Goal: Information Seeking & Learning: Learn about a topic

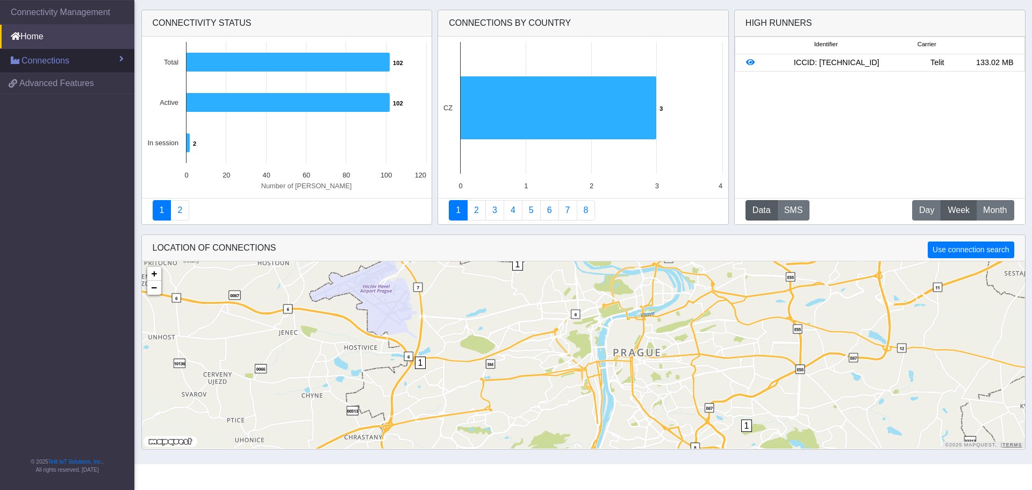
click at [53, 63] on span "Connections" at bounding box center [46, 60] width 48 height 13
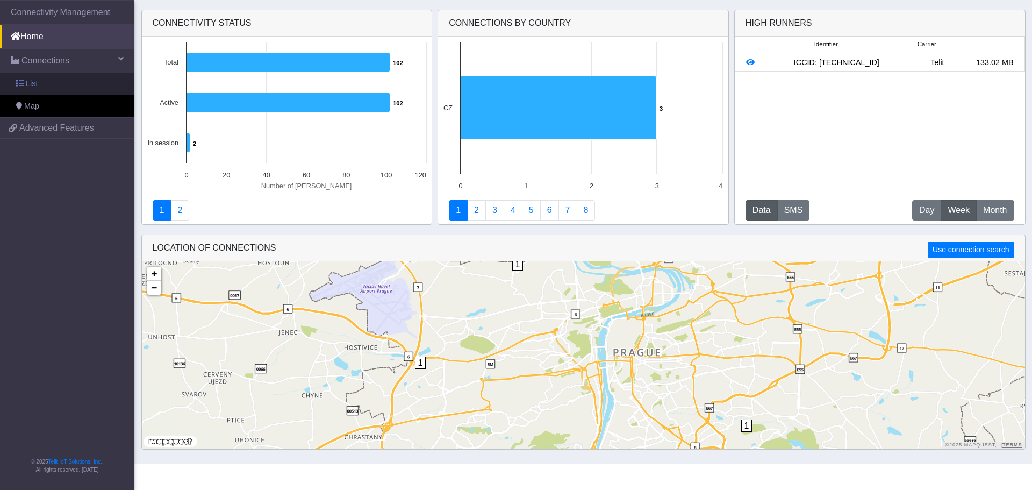
click at [38, 80] on link "List" at bounding box center [67, 84] width 134 height 23
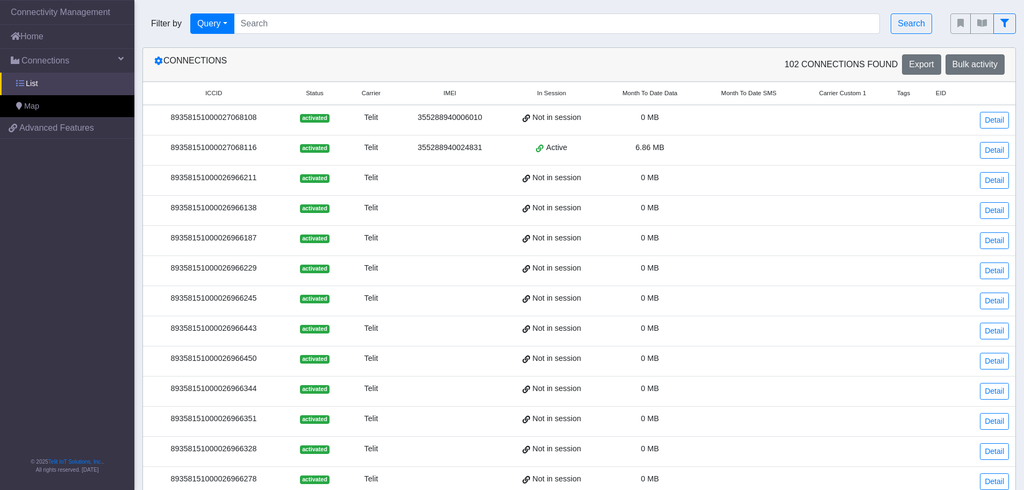
click at [27, 83] on span "List" at bounding box center [32, 84] width 12 height 12
click at [226, 20] on button "Query" at bounding box center [212, 23] width 44 height 20
click at [224, 62] on button "In Session" at bounding box center [233, 65] width 85 height 17
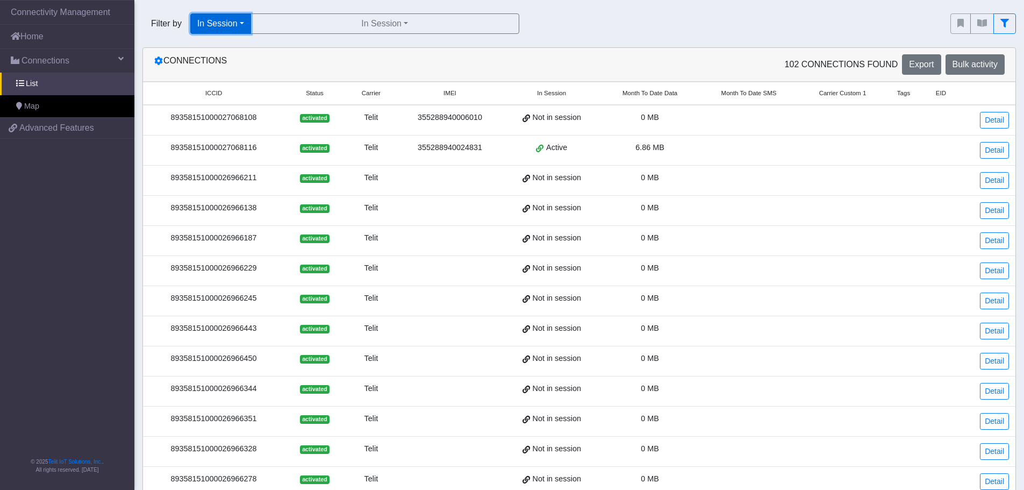
click at [242, 23] on button "In Session" at bounding box center [220, 23] width 61 height 20
click at [223, 83] on button "Not connected" at bounding box center [233, 82] width 85 height 17
click at [256, 23] on button "Not connected" at bounding box center [228, 23] width 76 height 20
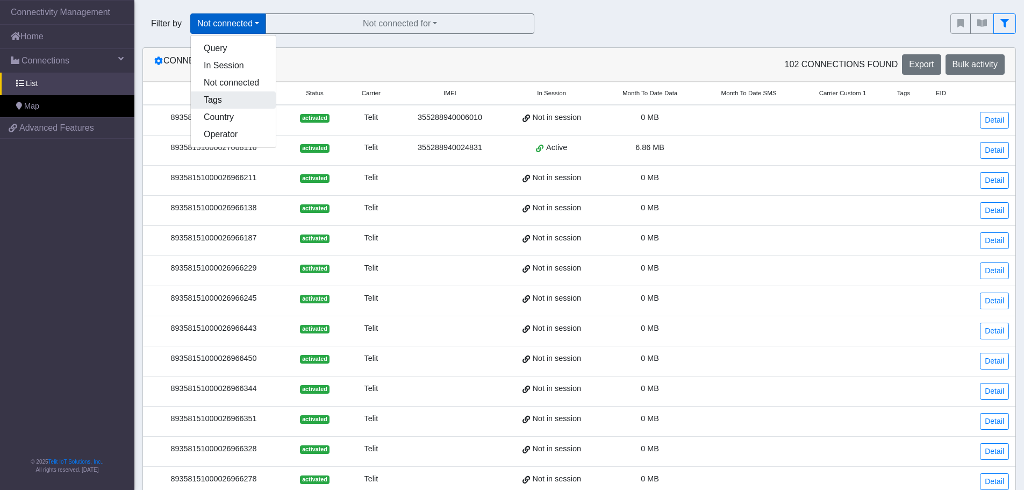
click at [224, 101] on button "Tags" at bounding box center [233, 99] width 85 height 17
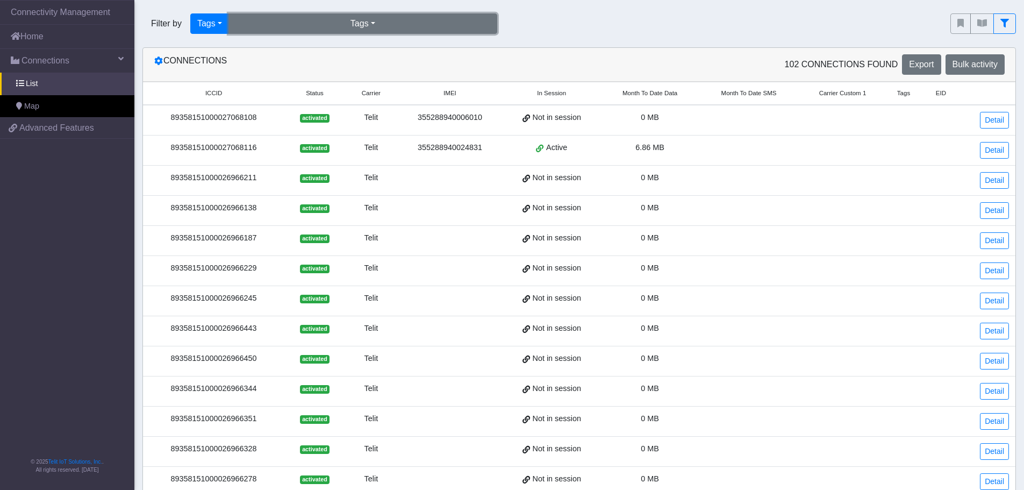
click at [370, 24] on button "Tags" at bounding box center [362, 23] width 269 height 20
click at [254, 52] on button "ondra (1)" at bounding box center [363, 48] width 268 height 17
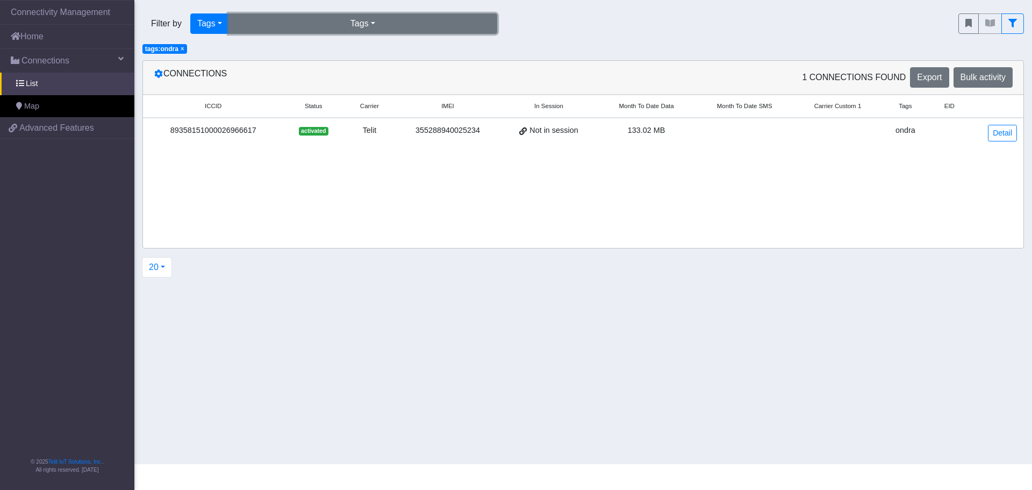
click at [379, 23] on button "Tags" at bounding box center [362, 23] width 269 height 20
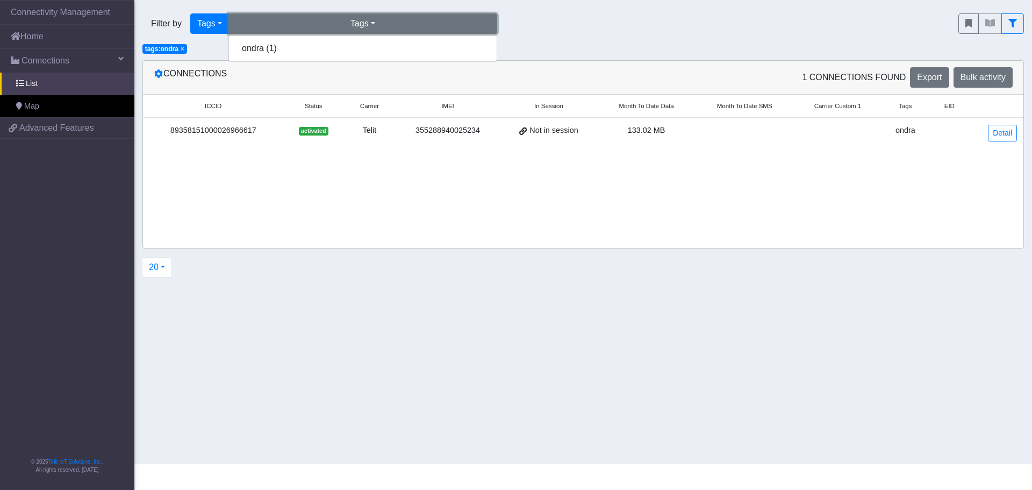
click at [299, 28] on button "Tags" at bounding box center [362, 23] width 269 height 20
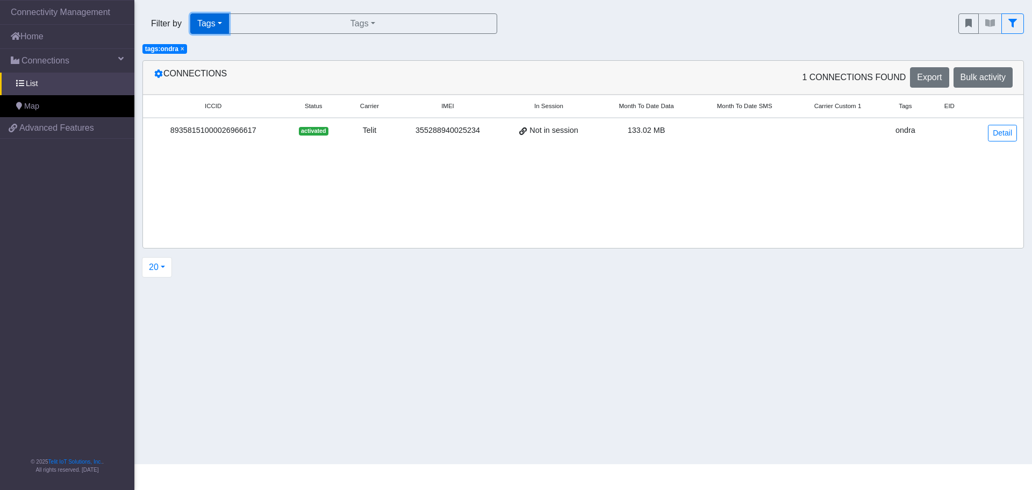
click at [223, 20] on button "Tags" at bounding box center [209, 23] width 39 height 20
click at [205, 135] on button "Operator" at bounding box center [233, 134] width 85 height 17
click at [237, 22] on button "Operator" at bounding box center [217, 23] width 54 height 20
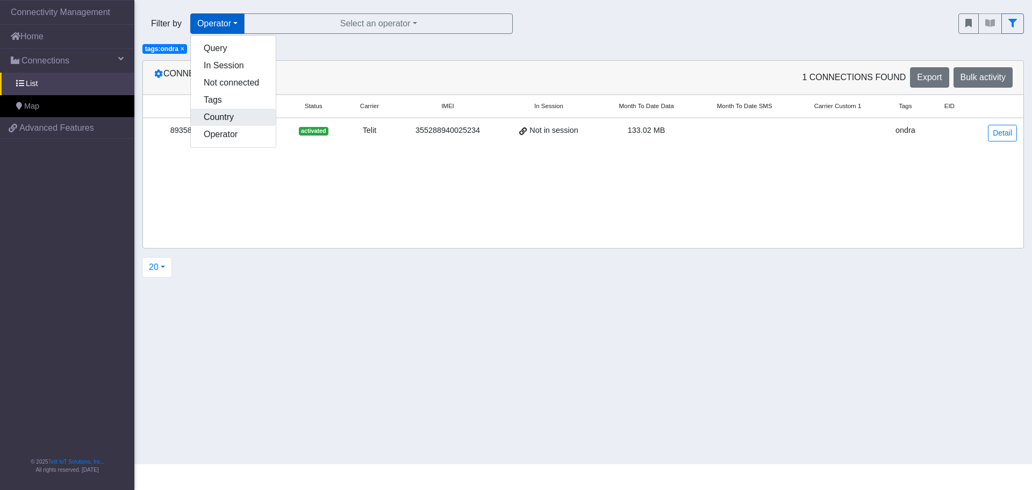
click at [209, 118] on button "Country" at bounding box center [233, 117] width 85 height 17
click at [232, 25] on button "Country" at bounding box center [215, 23] width 51 height 20
click at [213, 48] on button "Query" at bounding box center [233, 48] width 85 height 17
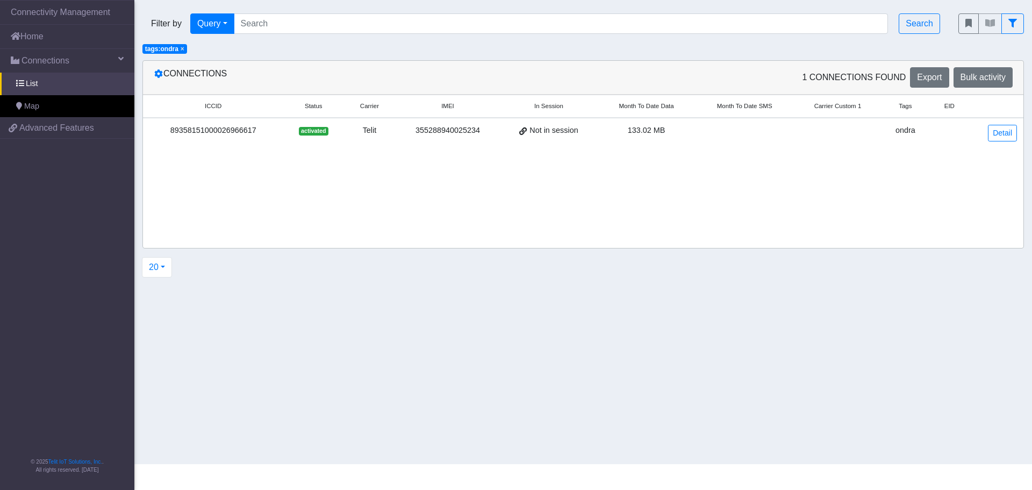
click at [182, 48] on span "×" at bounding box center [183, 49] width 4 height 8
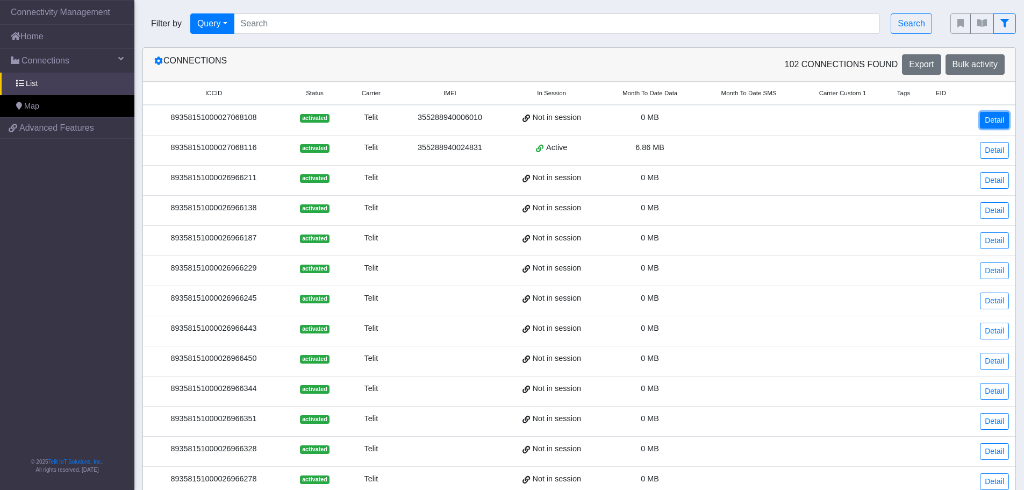
click at [1003, 121] on link "Detail" at bounding box center [994, 120] width 29 height 17
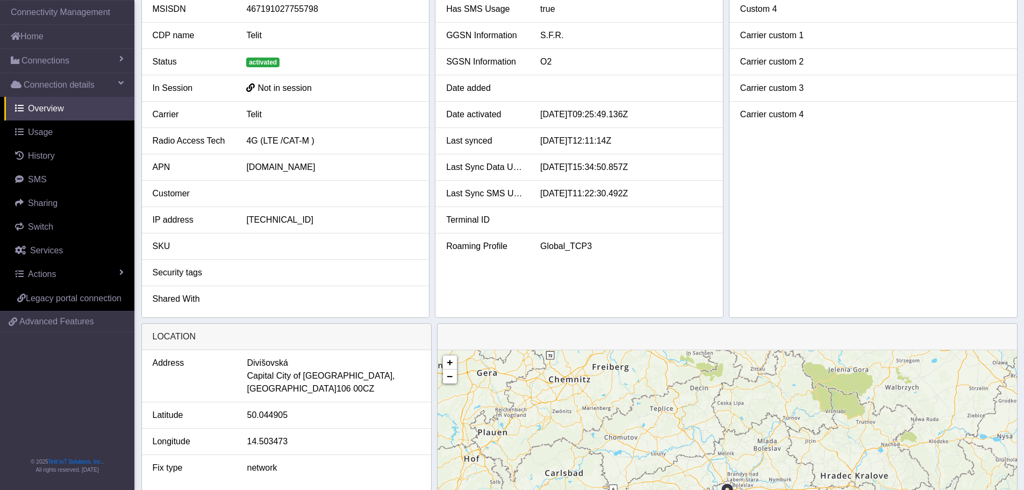
scroll to position [298, 0]
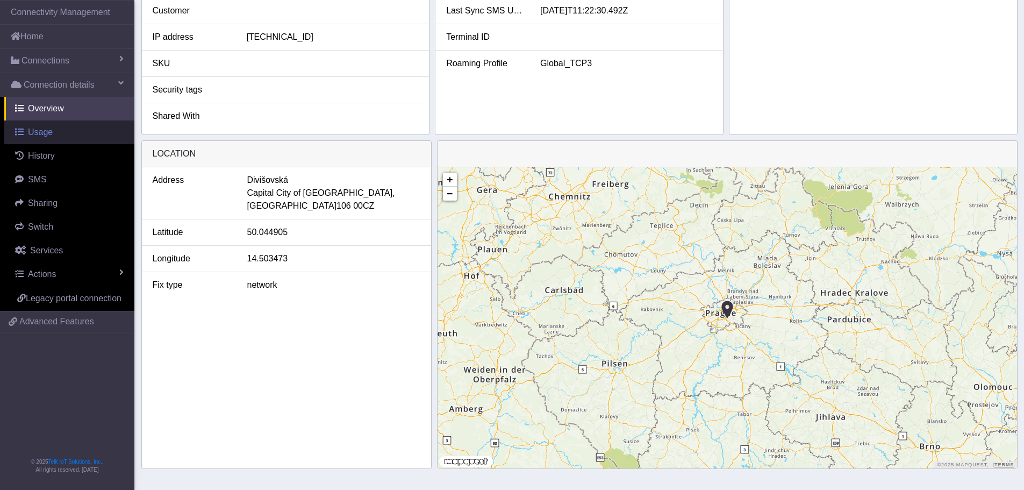
click at [35, 128] on span "Usage" at bounding box center [40, 131] width 25 height 9
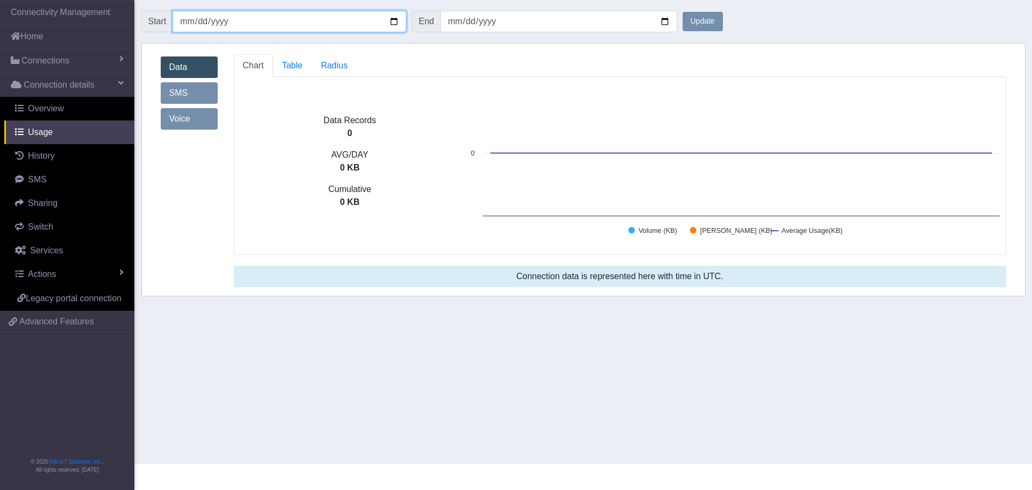
click at [394, 23] on input "[DATE]" at bounding box center [290, 22] width 234 height 22
type input "[DATE]"
click at [713, 22] on button "Update" at bounding box center [703, 21] width 40 height 19
click at [26, 42] on link "Home" at bounding box center [67, 37] width 134 height 24
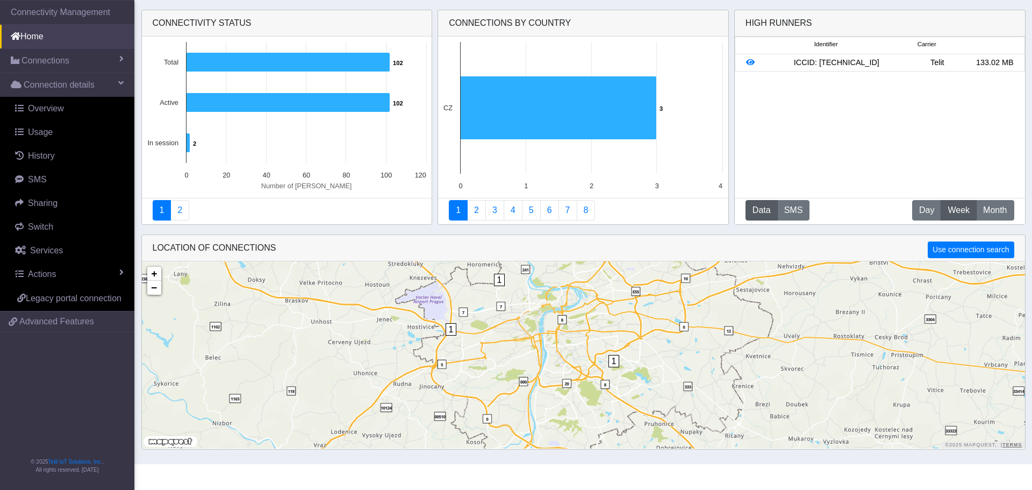
click at [850, 67] on div "ICCID: [TECHNICAL_ID]" at bounding box center [836, 63] width 144 height 12
click at [978, 60] on div "133.02 MB" at bounding box center [995, 63] width 58 height 12
click at [990, 60] on div "133.02 MB" at bounding box center [995, 63] width 58 height 12
click at [1012, 59] on div "133.02 MB" at bounding box center [995, 63] width 58 height 12
click at [749, 65] on icon at bounding box center [750, 63] width 9 height 8
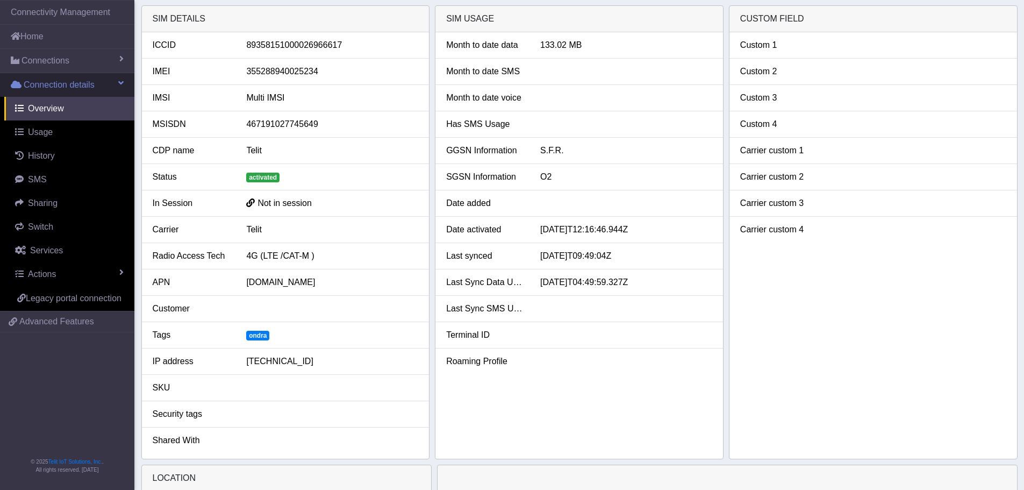
click at [116, 83] on link "Connection details" at bounding box center [67, 85] width 134 height 24
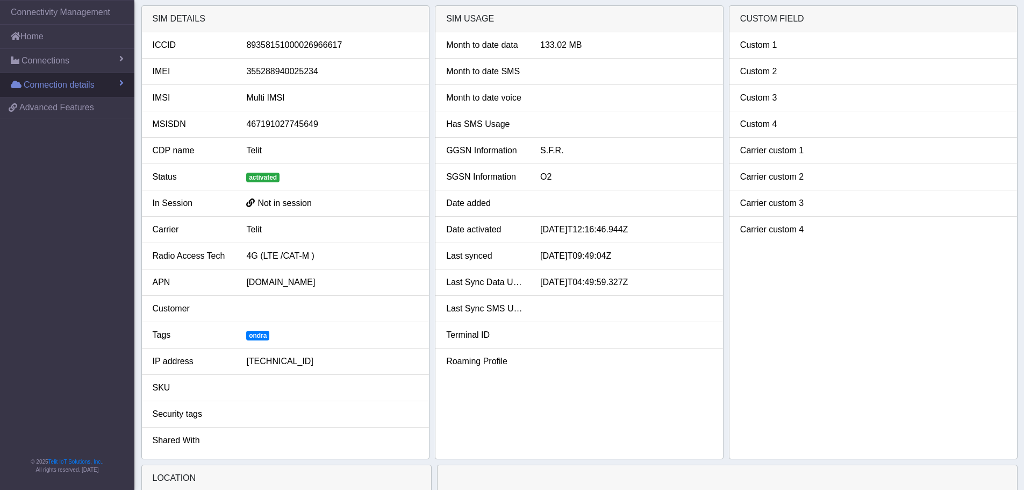
click at [120, 85] on span at bounding box center [121, 82] width 4 height 9
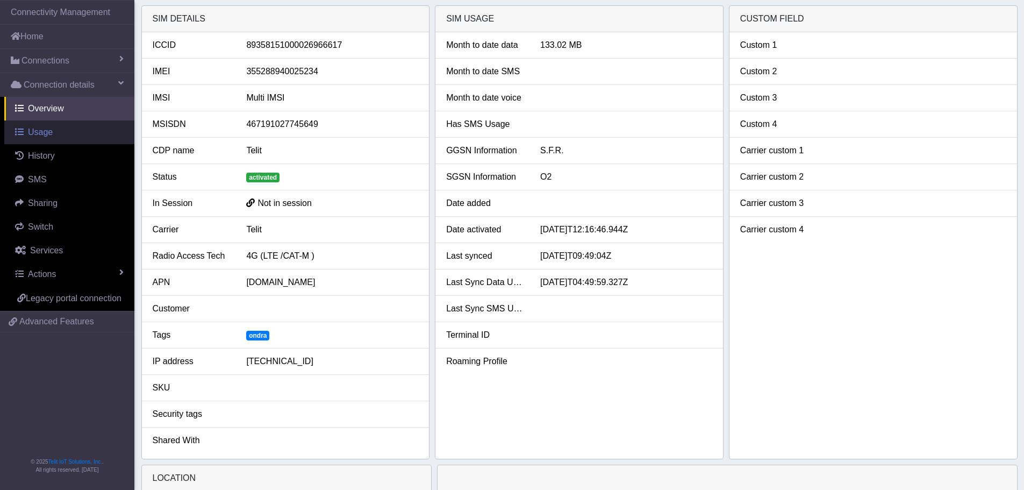
click at [52, 138] on link "Usage" at bounding box center [69, 132] width 130 height 24
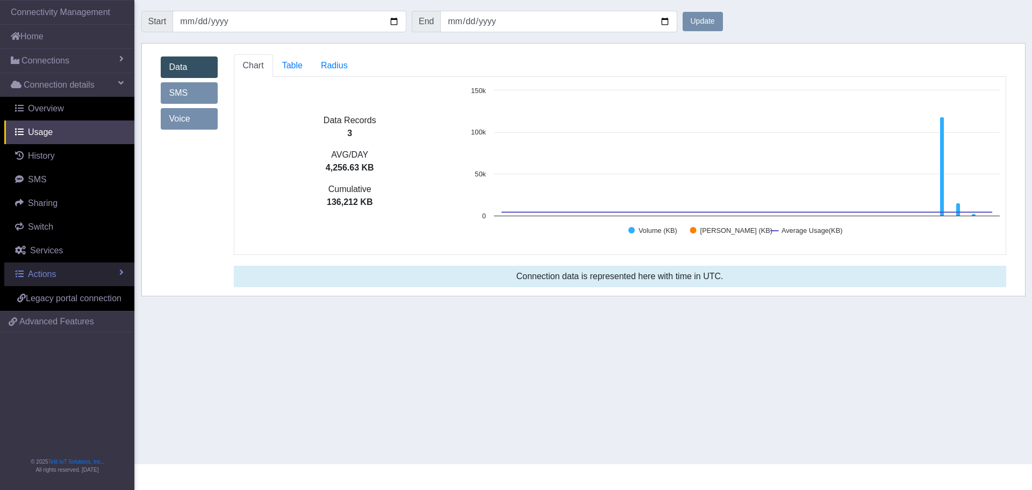
click at [32, 267] on link "Actions" at bounding box center [69, 274] width 130 height 24
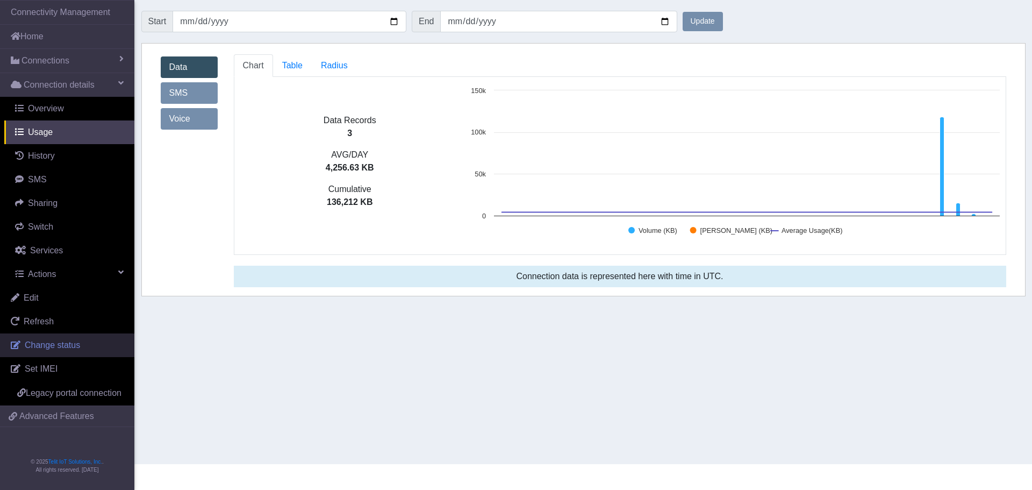
click at [38, 345] on span "Change status" at bounding box center [52, 344] width 55 height 9
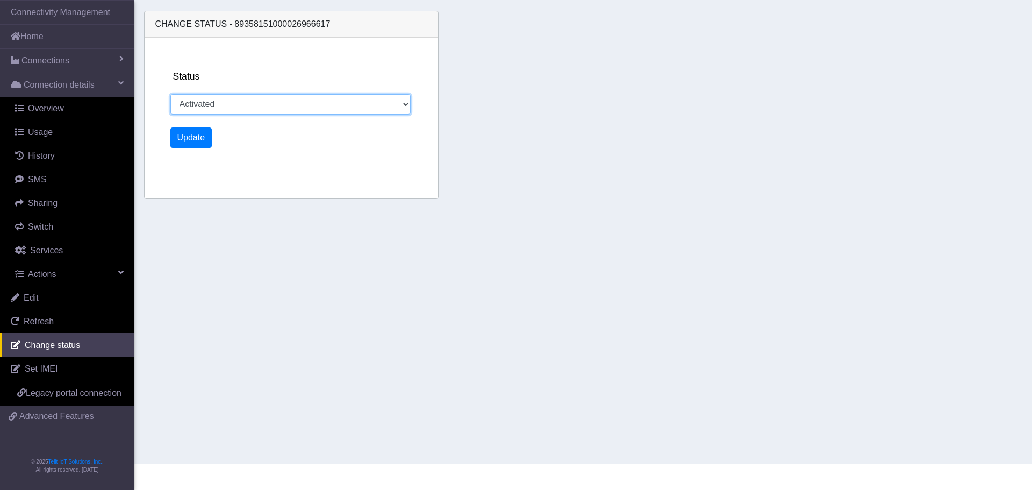
click at [404, 106] on select "Activated Deactivated" at bounding box center [290, 104] width 241 height 20
click at [275, 412] on section "Connectivity Management Home Connections List Map Connection details Overview U…" at bounding box center [516, 232] width 1032 height 464
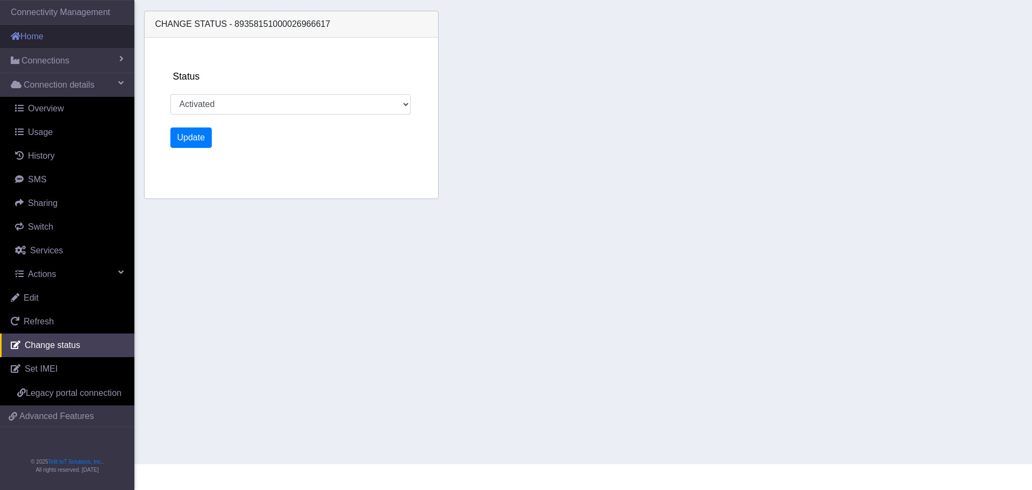
click at [31, 38] on link "Home" at bounding box center [67, 37] width 134 height 24
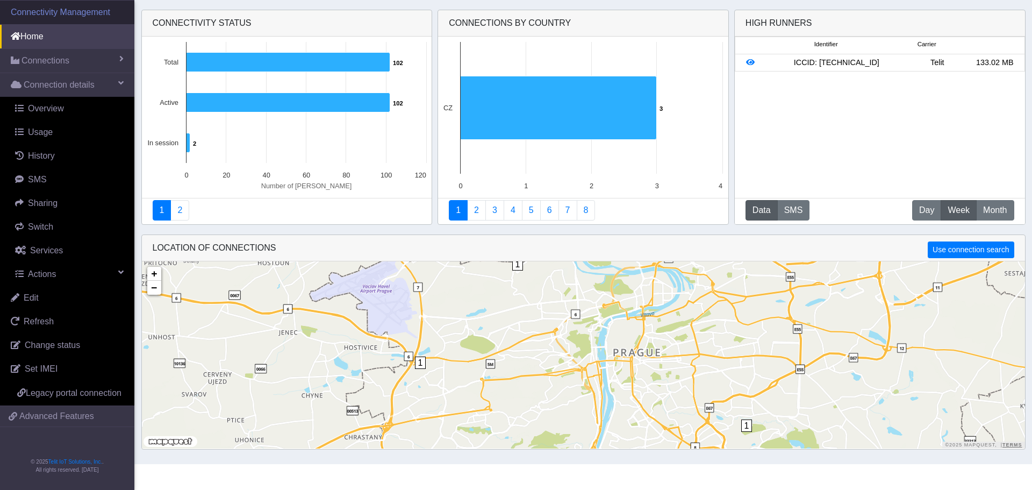
click at [28, 12] on link "Connectivity Management" at bounding box center [67, 13] width 134 height 24
click at [118, 82] on link "Connection details" at bounding box center [67, 85] width 134 height 24
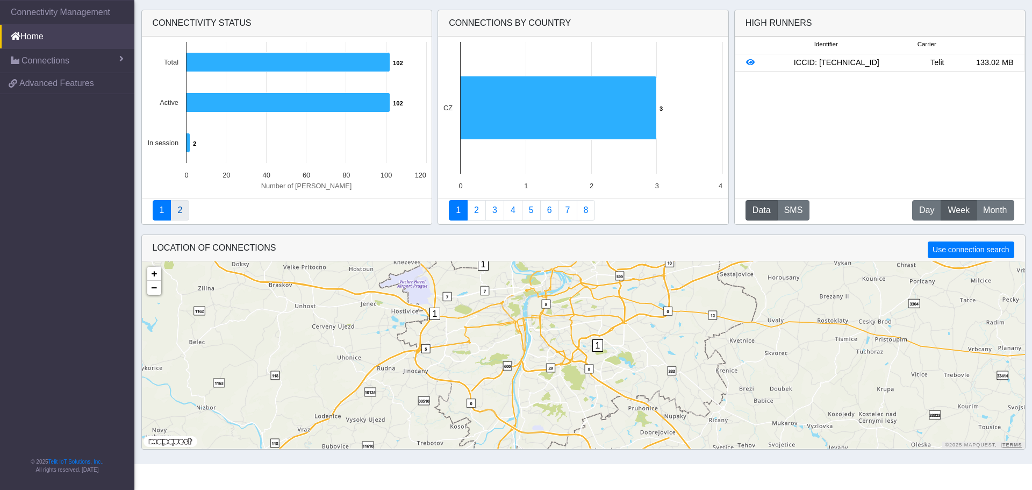
click at [178, 213] on link "2" at bounding box center [179, 210] width 19 height 20
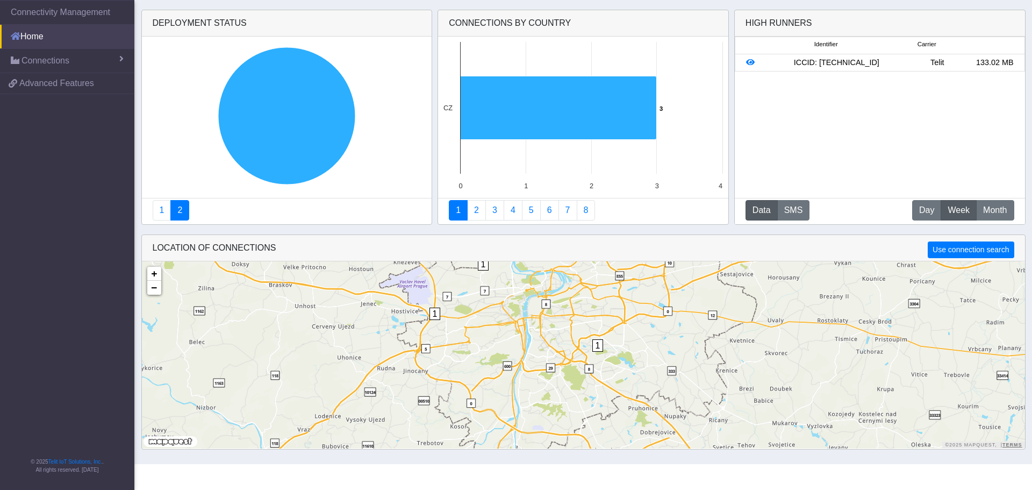
click at [10, 38] on link "Home" at bounding box center [67, 37] width 134 height 24
click at [45, 13] on link "Connectivity Management" at bounding box center [67, 13] width 134 height 24
click at [22, 12] on link "Connectivity Management" at bounding box center [67, 13] width 134 height 24
click at [160, 213] on link "1" at bounding box center [162, 210] width 19 height 20
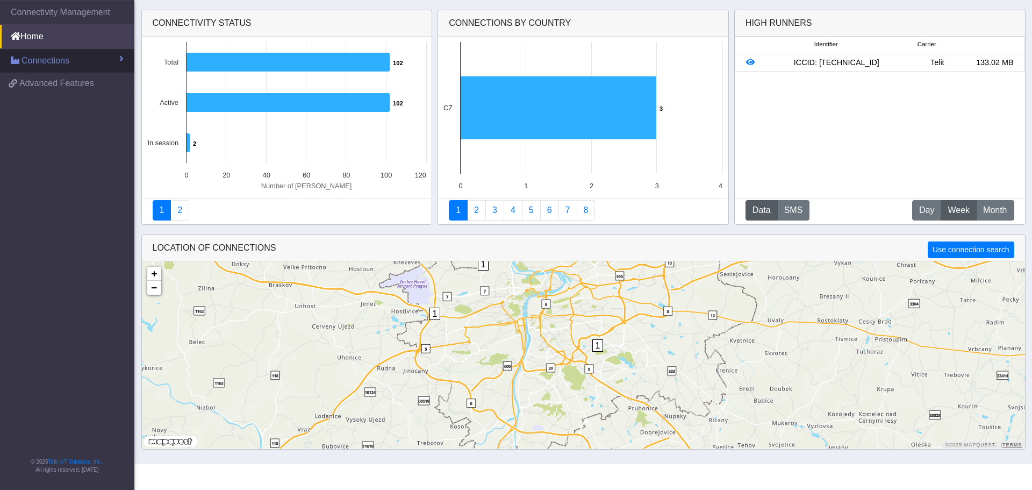
click at [32, 59] on span "Connections" at bounding box center [46, 60] width 48 height 13
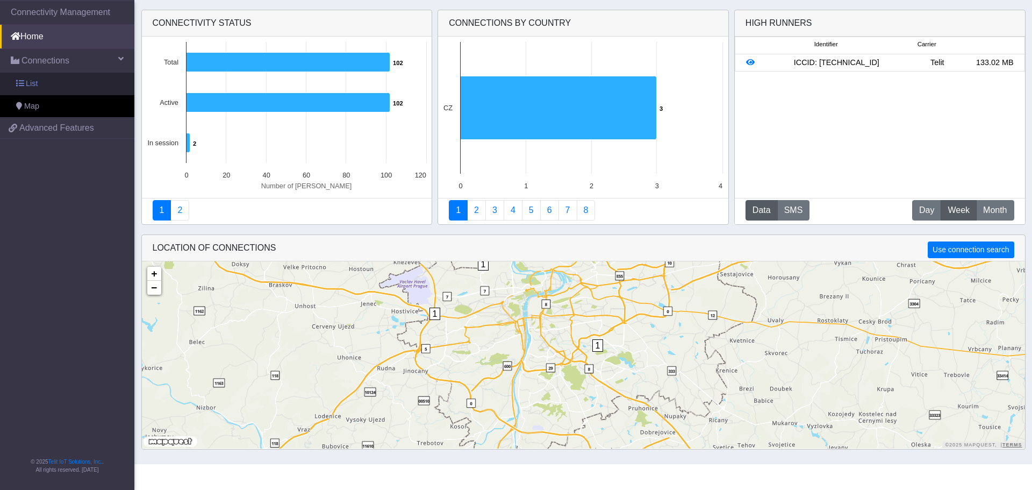
click at [28, 87] on span "List" at bounding box center [32, 84] width 12 height 12
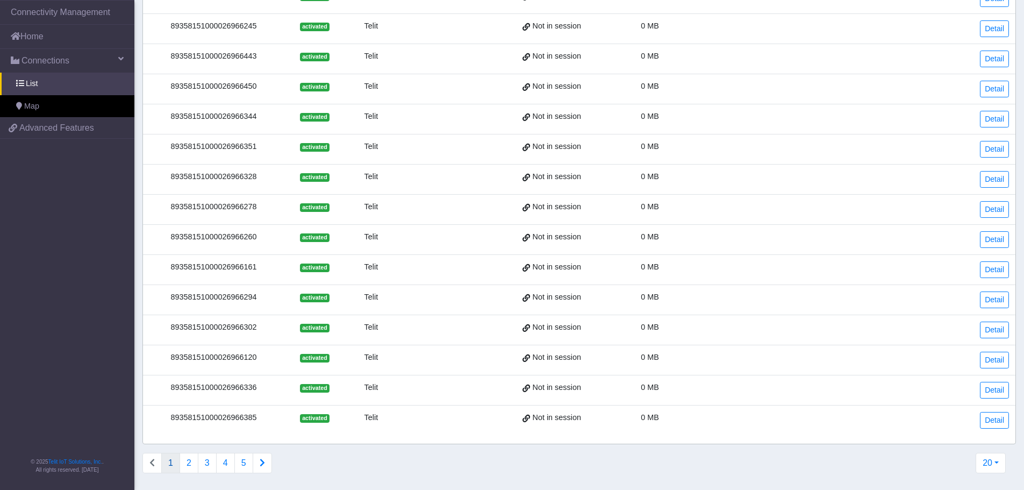
scroll to position [273, 0]
click at [185, 463] on button "2" at bounding box center [189, 462] width 19 height 20
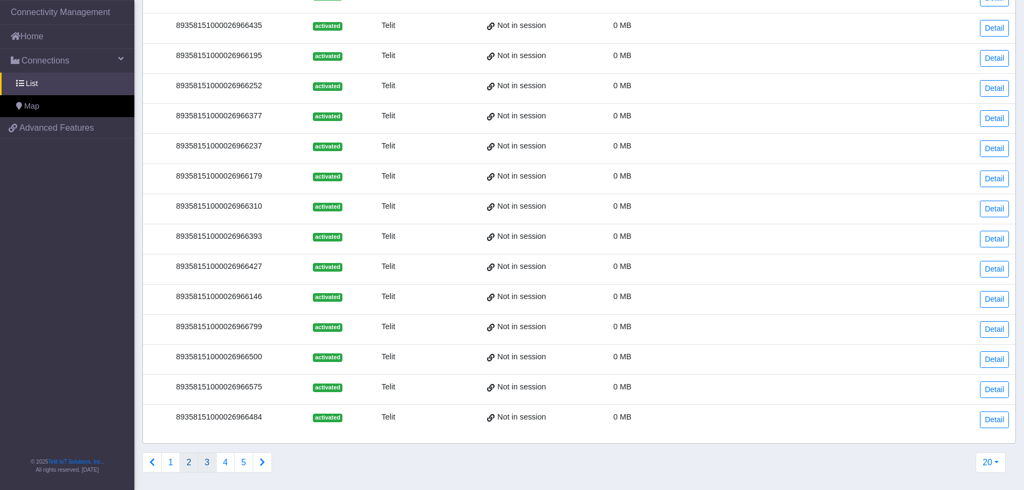
click at [206, 455] on button "3" at bounding box center [207, 462] width 19 height 20
click at [223, 463] on button "4" at bounding box center [225, 462] width 19 height 20
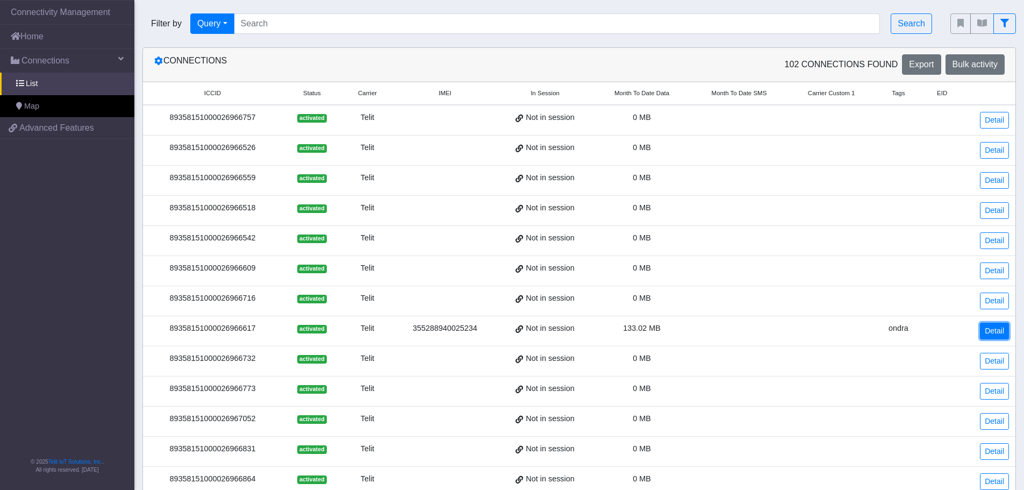
click at [1005, 334] on link "Detail" at bounding box center [994, 331] width 29 height 17
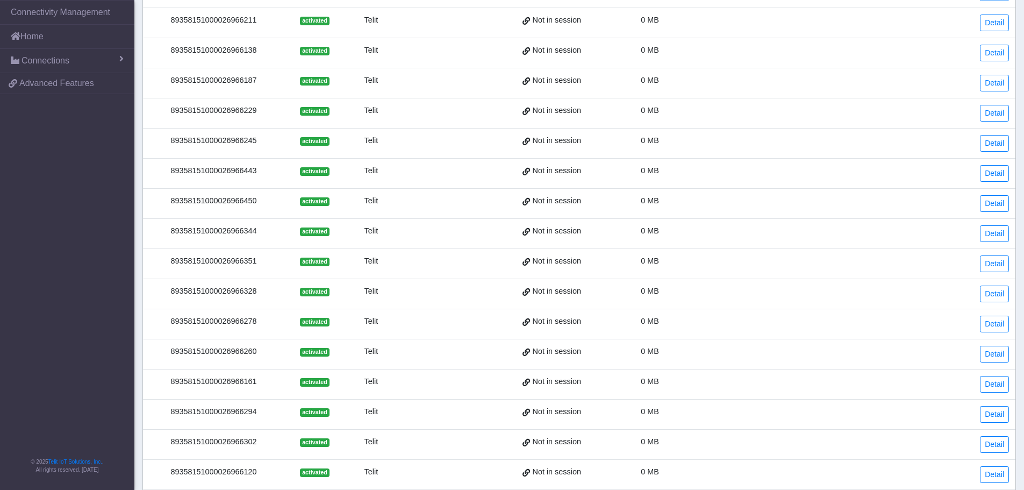
scroll to position [273, 0]
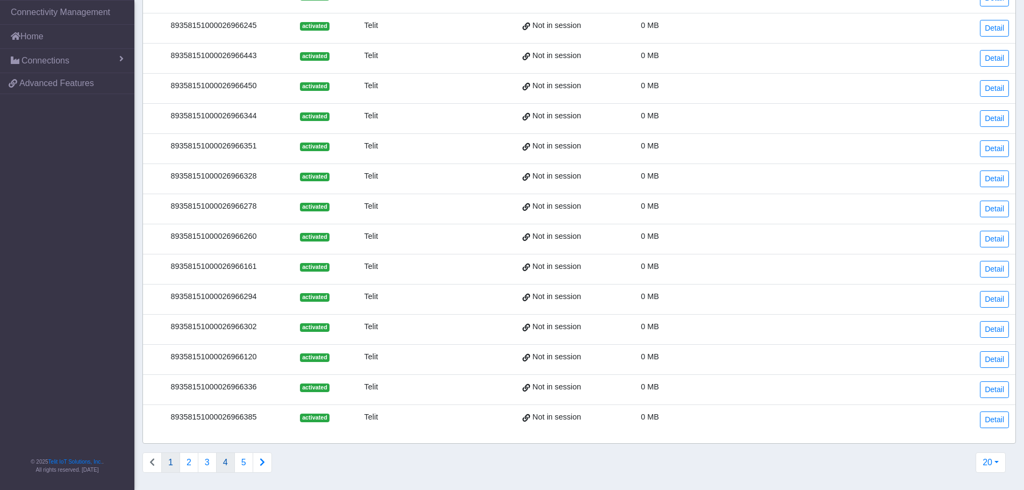
click at [222, 466] on button "4" at bounding box center [225, 462] width 19 height 20
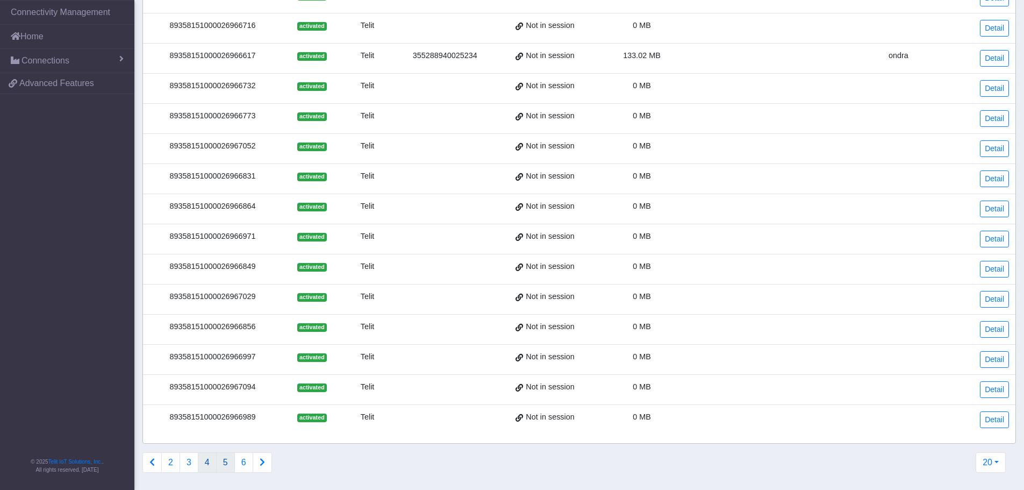
click at [224, 464] on button "5" at bounding box center [225, 462] width 19 height 20
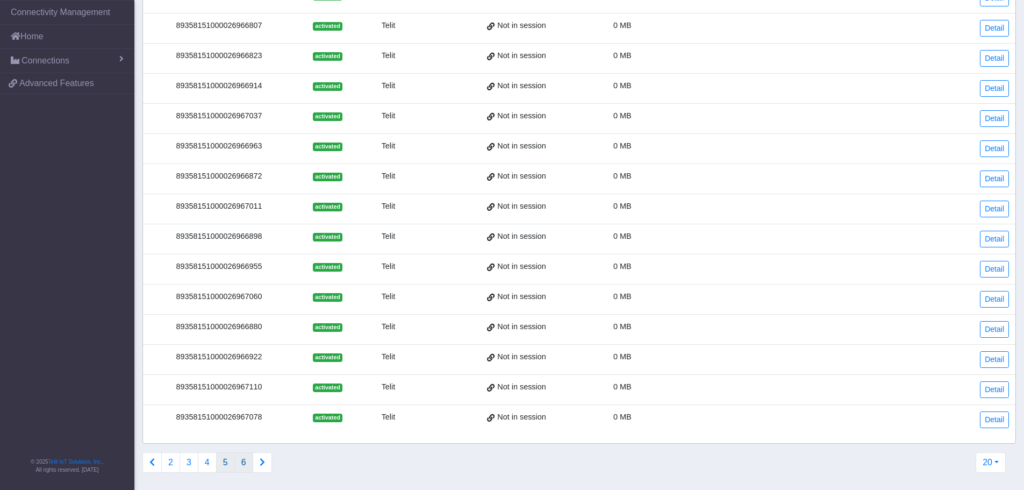
click at [240, 464] on button "6" at bounding box center [243, 462] width 19 height 20
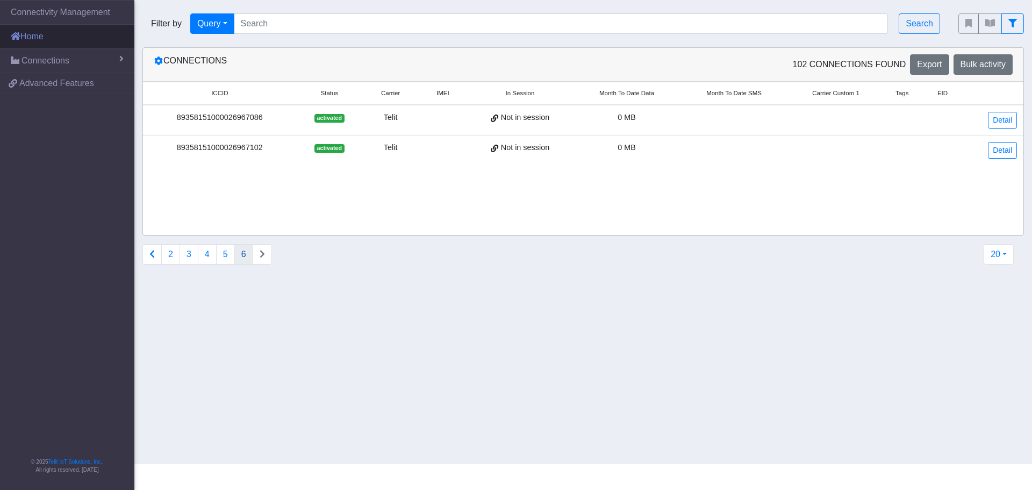
click at [33, 41] on link "Home" at bounding box center [67, 37] width 134 height 24
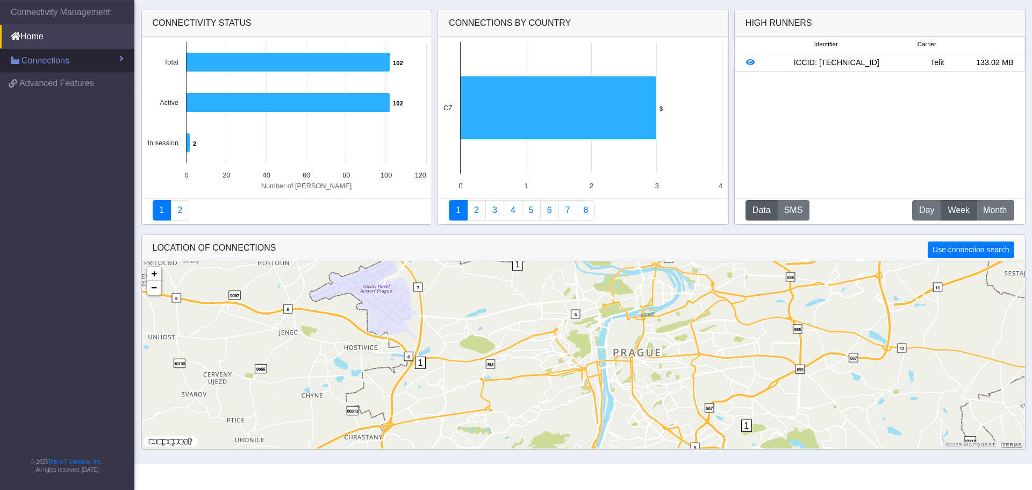
click at [35, 57] on span "Connections" at bounding box center [46, 60] width 48 height 13
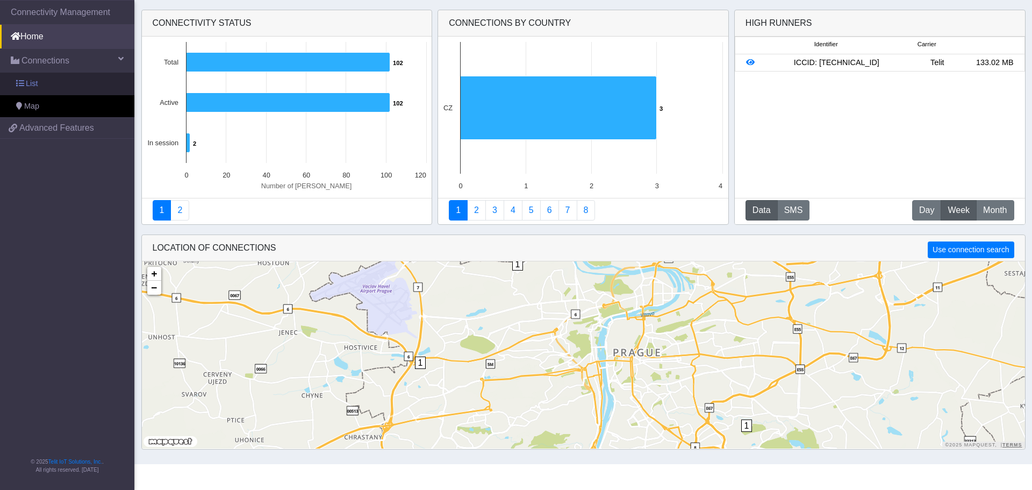
click at [34, 83] on span "List" at bounding box center [32, 84] width 12 height 12
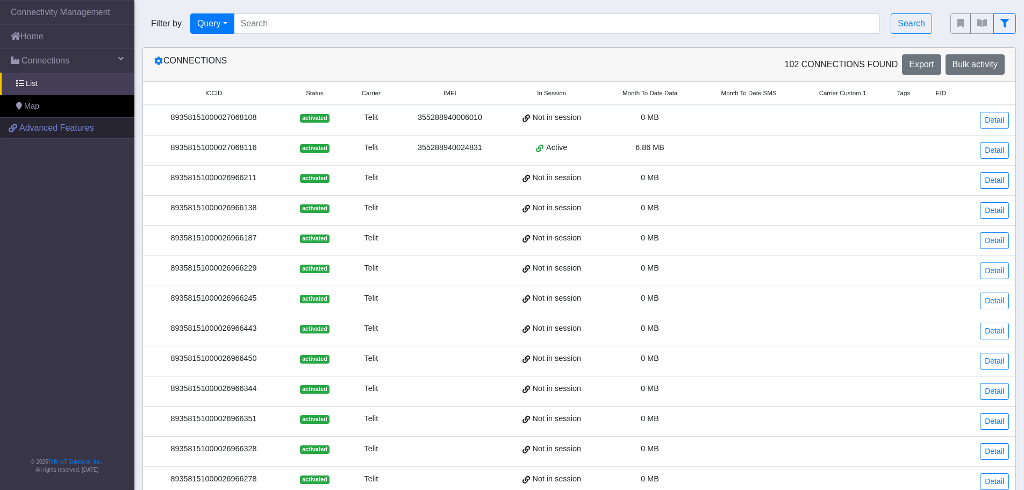
click at [40, 128] on span "Advanced Features" at bounding box center [56, 127] width 75 height 13
click at [123, 59] on span at bounding box center [120, 58] width 5 height 9
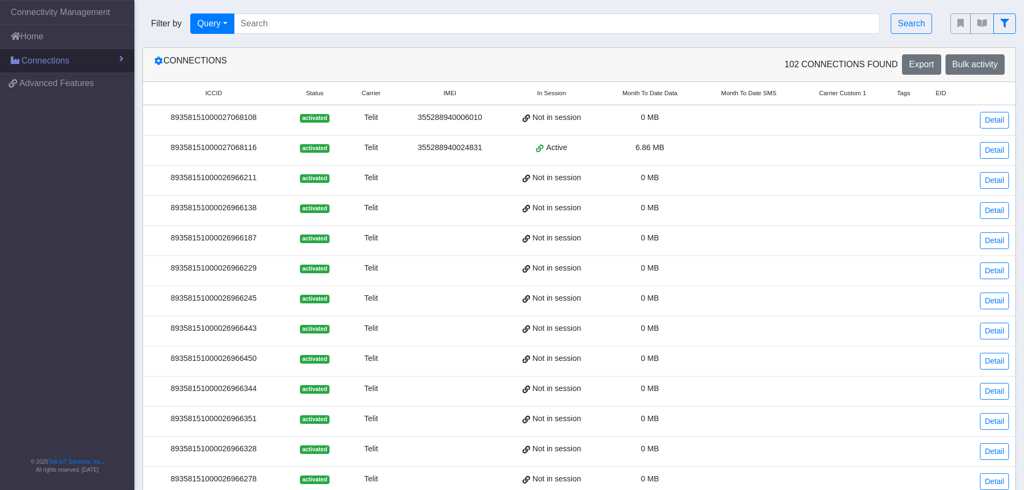
click at [123, 59] on span at bounding box center [121, 58] width 4 height 9
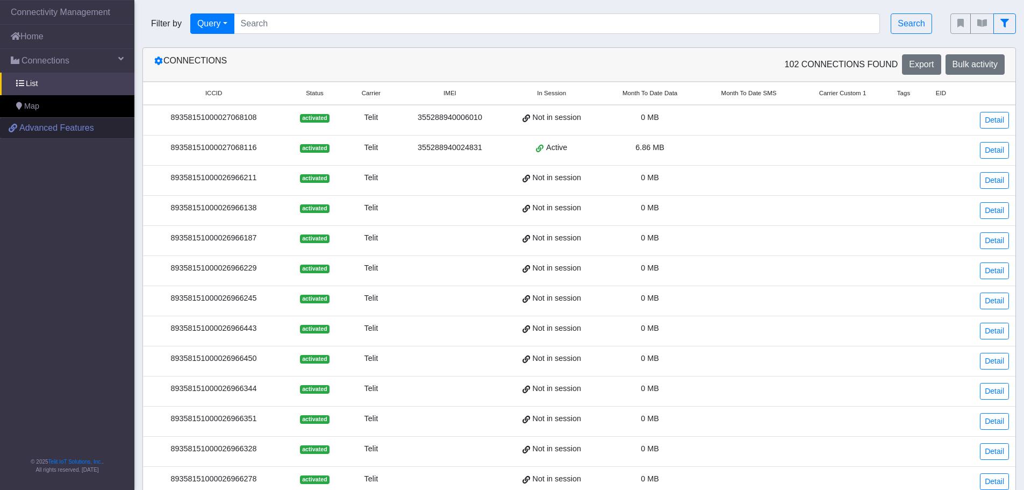
click at [63, 137] on link "Advanced Features" at bounding box center [67, 128] width 134 height 20
click at [77, 14] on link "Connectivity Management" at bounding box center [67, 13] width 134 height 24
click at [37, 31] on link "Home" at bounding box center [67, 37] width 134 height 24
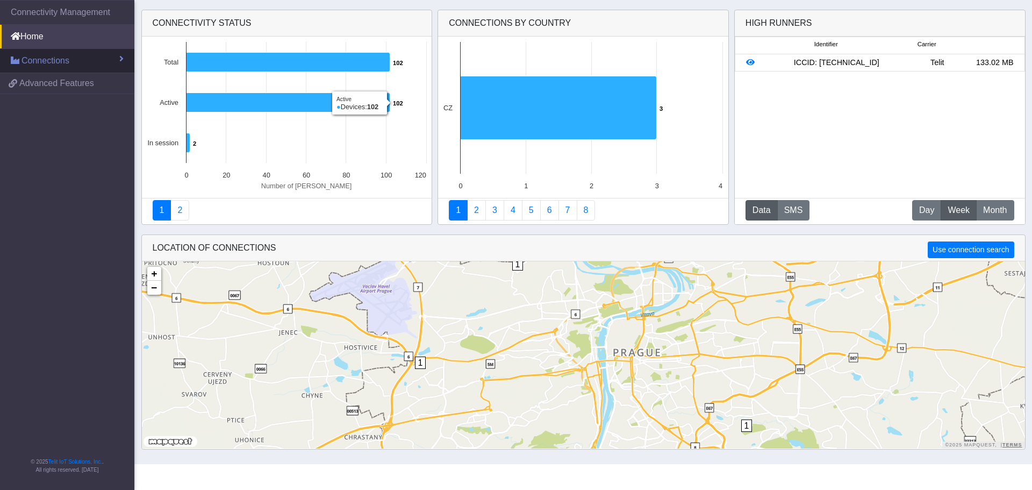
click at [70, 62] on link "Connections" at bounding box center [67, 61] width 134 height 24
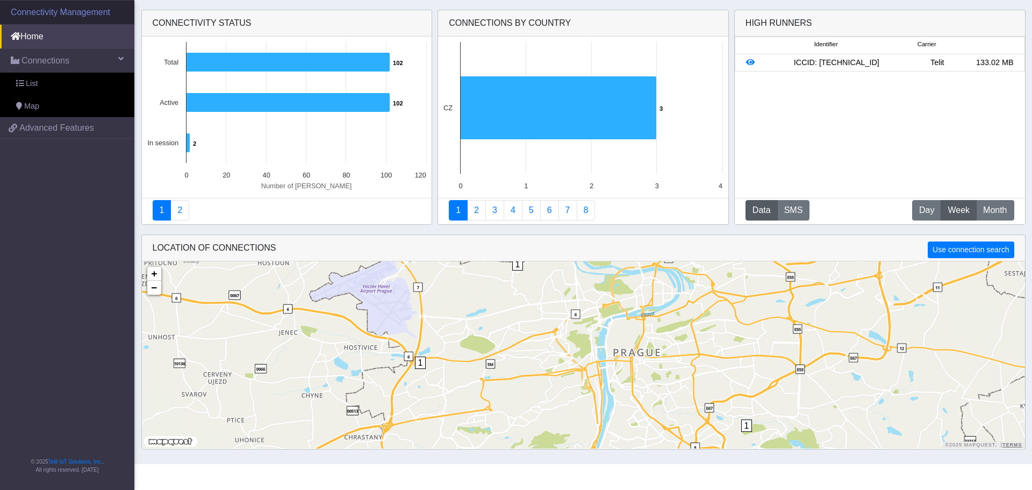
click at [72, 14] on link "Connectivity Management" at bounding box center [67, 13] width 134 height 24
click at [24, 83] on link "List" at bounding box center [67, 84] width 134 height 23
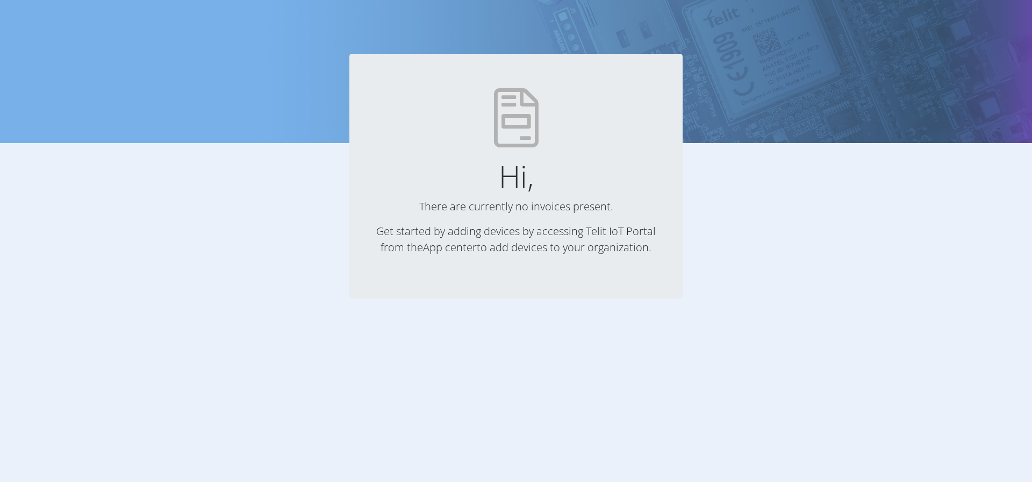
click at [446, 248] on link "App center" at bounding box center [450, 247] width 54 height 15
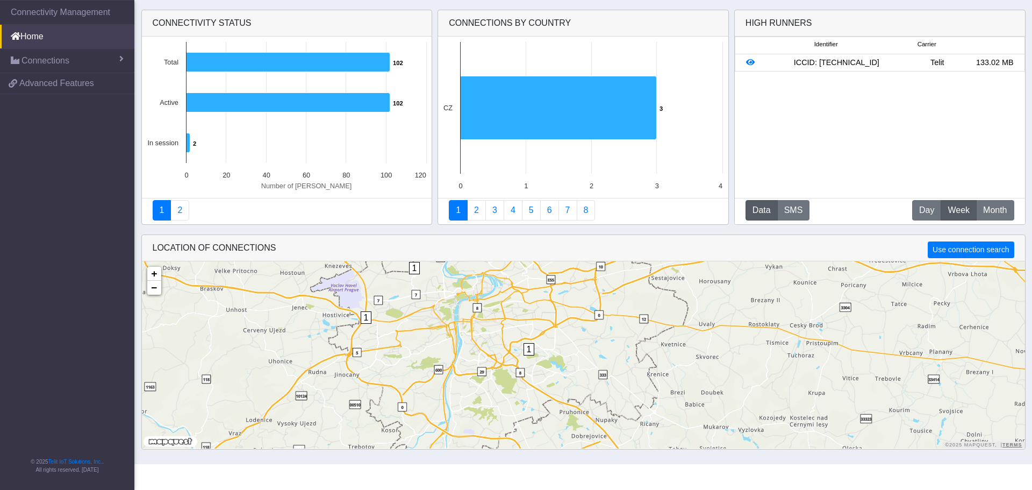
click at [531, 352] on span "1" at bounding box center [529, 349] width 11 height 12
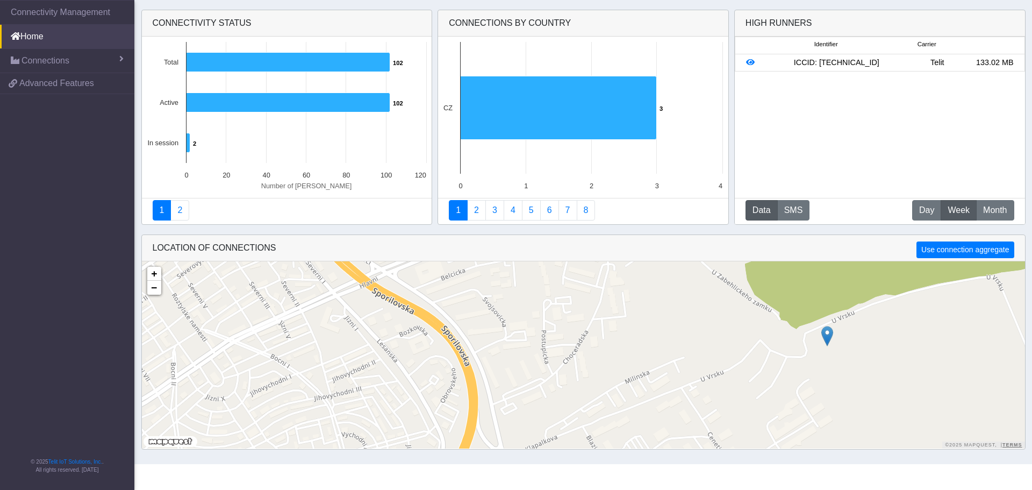
click at [829, 338] on img at bounding box center [827, 336] width 12 height 20
click at [820, 322] on link "Click here" at bounding box center [811, 325] width 28 height 8
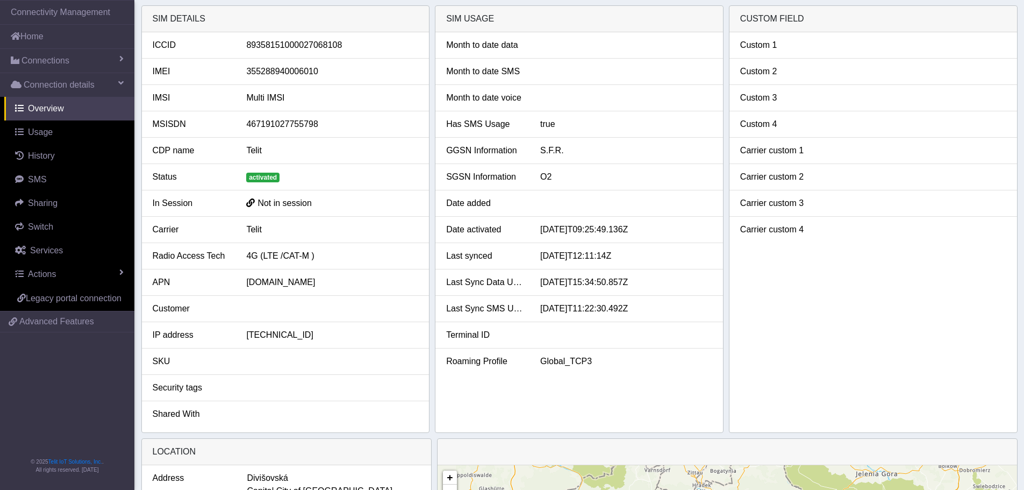
click at [173, 387] on div "Security tags" at bounding box center [192, 387] width 94 height 13
click at [173, 418] on div "Shared With" at bounding box center [192, 413] width 94 height 13
click at [173, 357] on div "SKU" at bounding box center [192, 361] width 94 height 13
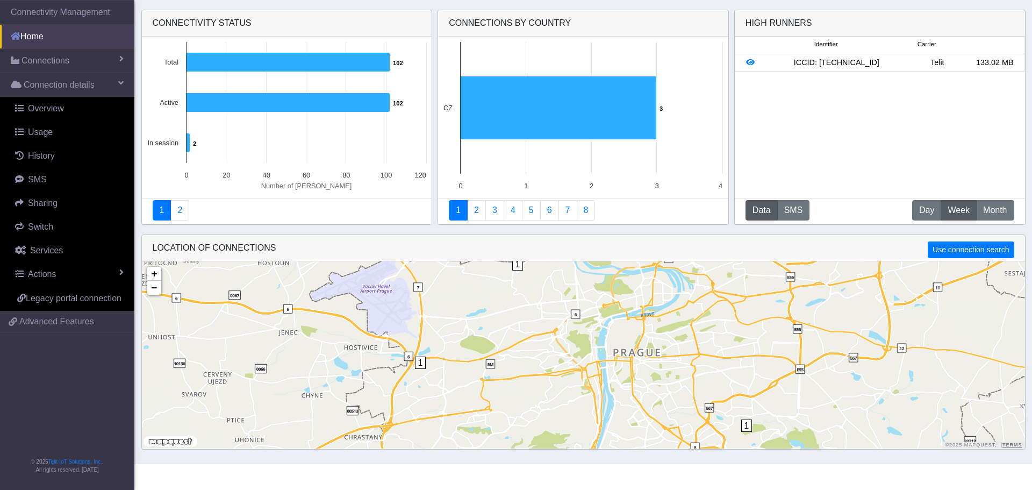
click at [33, 33] on link "Home" at bounding box center [67, 37] width 134 height 24
click at [178, 209] on link "2" at bounding box center [179, 210] width 19 height 20
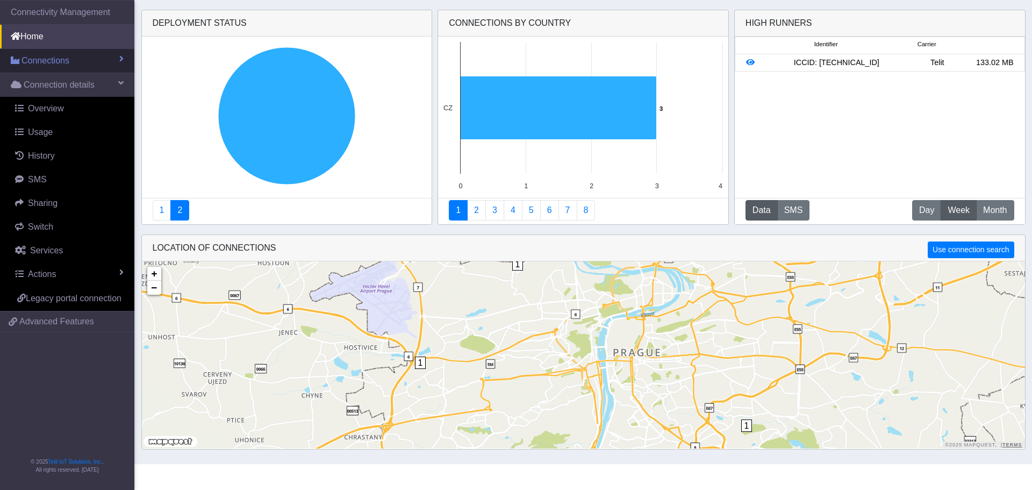
click at [50, 66] on span "Connections" at bounding box center [46, 60] width 48 height 13
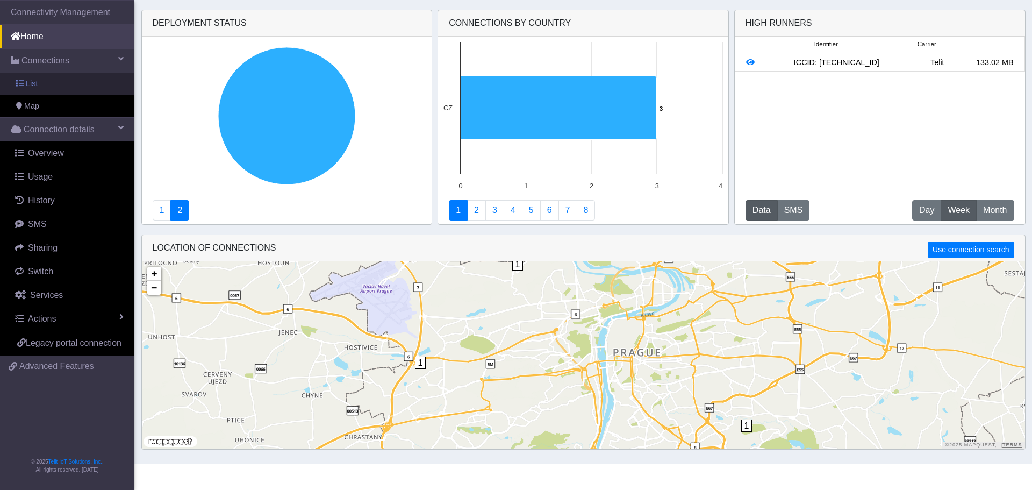
click at [40, 83] on link "List" at bounding box center [67, 84] width 134 height 23
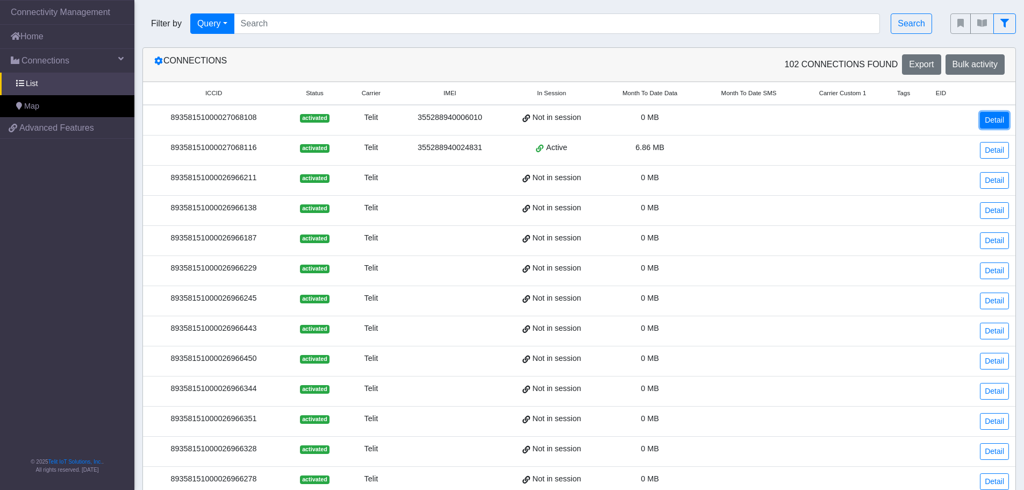
click at [997, 120] on link "Detail" at bounding box center [994, 120] width 29 height 17
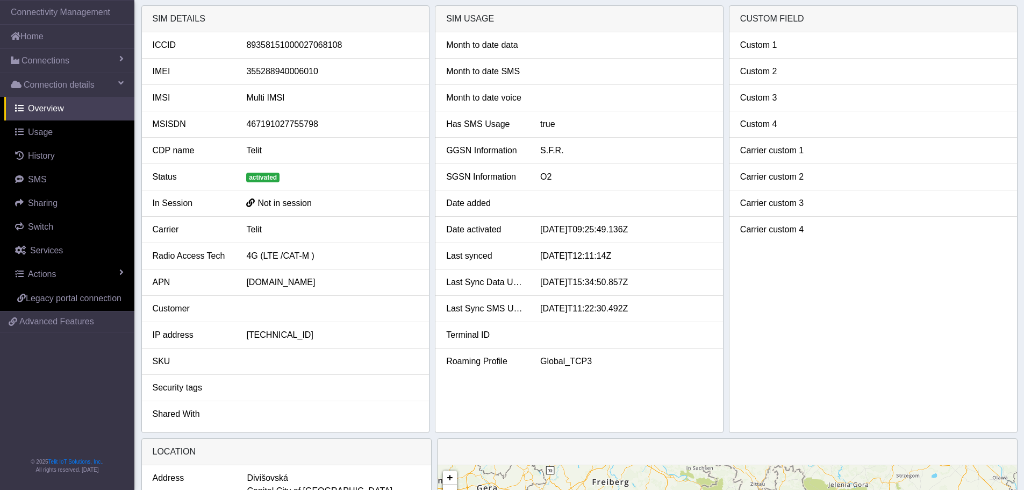
click at [202, 308] on div "Customer" at bounding box center [192, 308] width 94 height 13
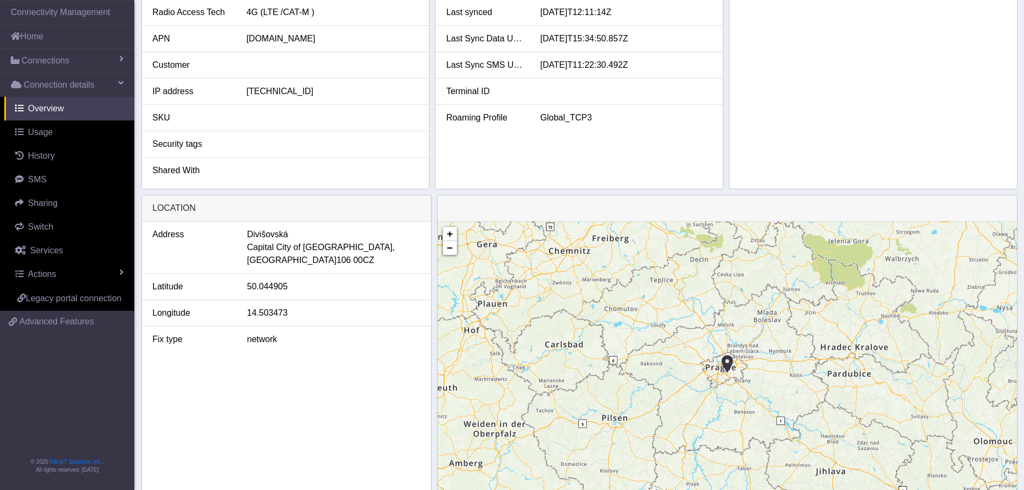
scroll to position [298, 0]
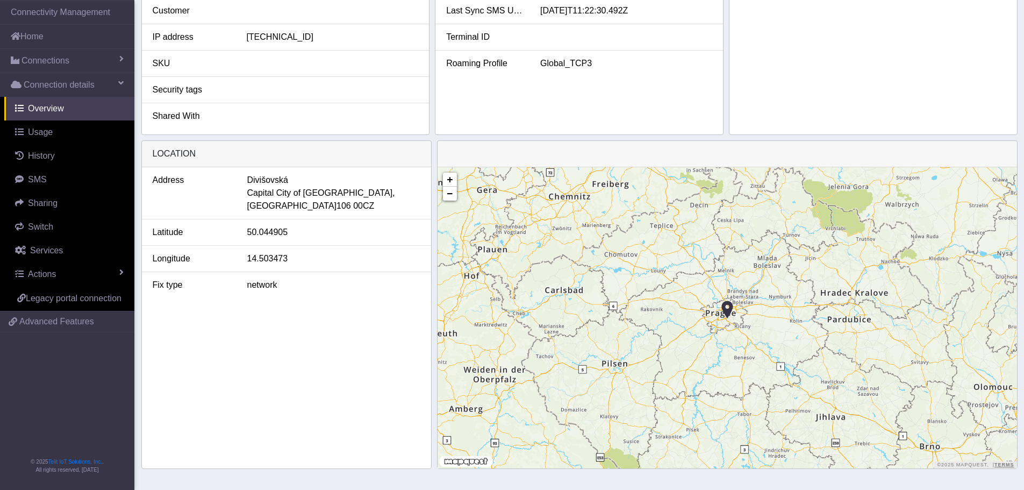
click at [731, 312] on img at bounding box center [727, 309] width 12 height 20
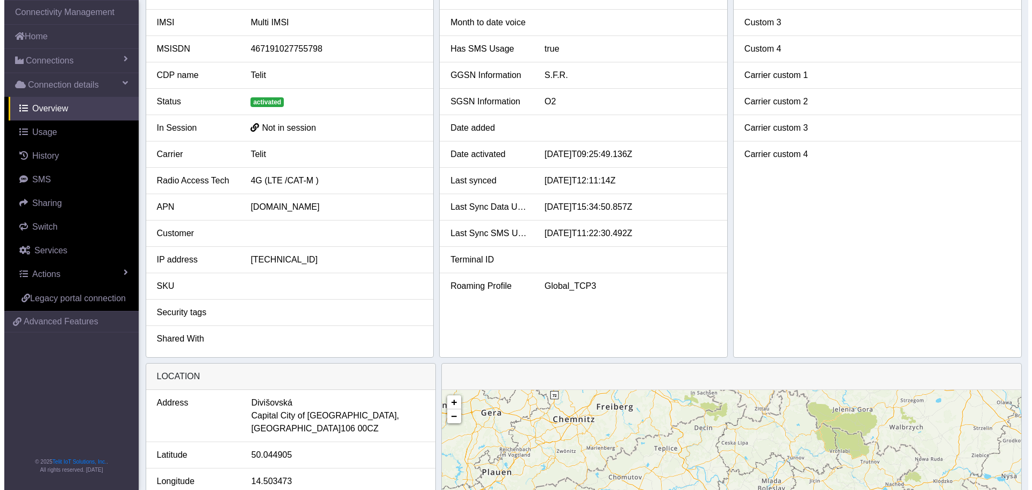
scroll to position [0, 0]
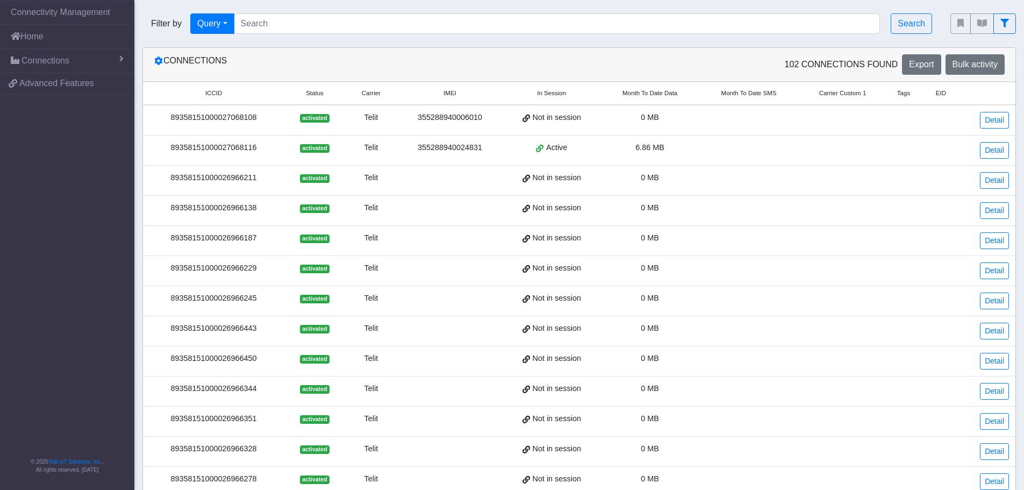
click at [185, 119] on div "89358151000027068108" at bounding box center [213, 118] width 128 height 12
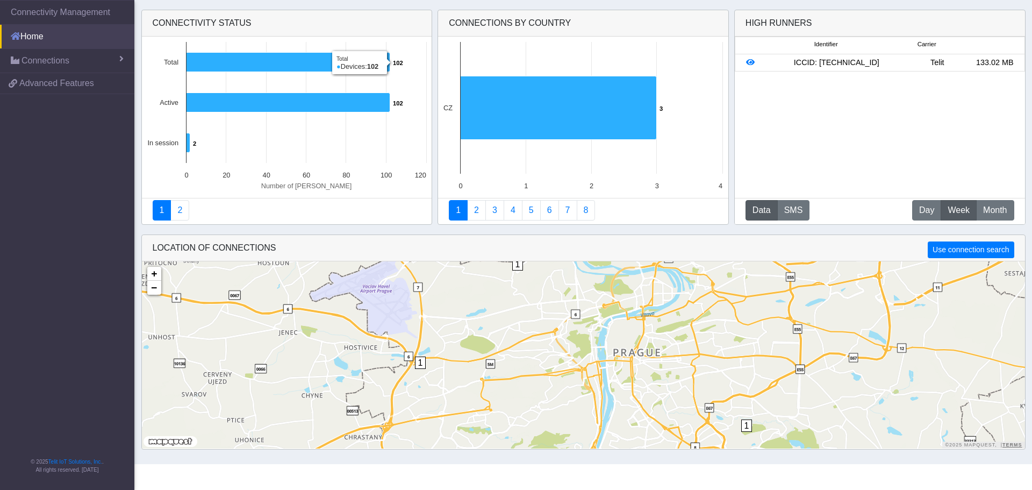
click at [31, 37] on link "Home" at bounding box center [67, 37] width 134 height 24
click at [43, 60] on span "Connections" at bounding box center [46, 60] width 48 height 13
